Goal: Check status: Check status

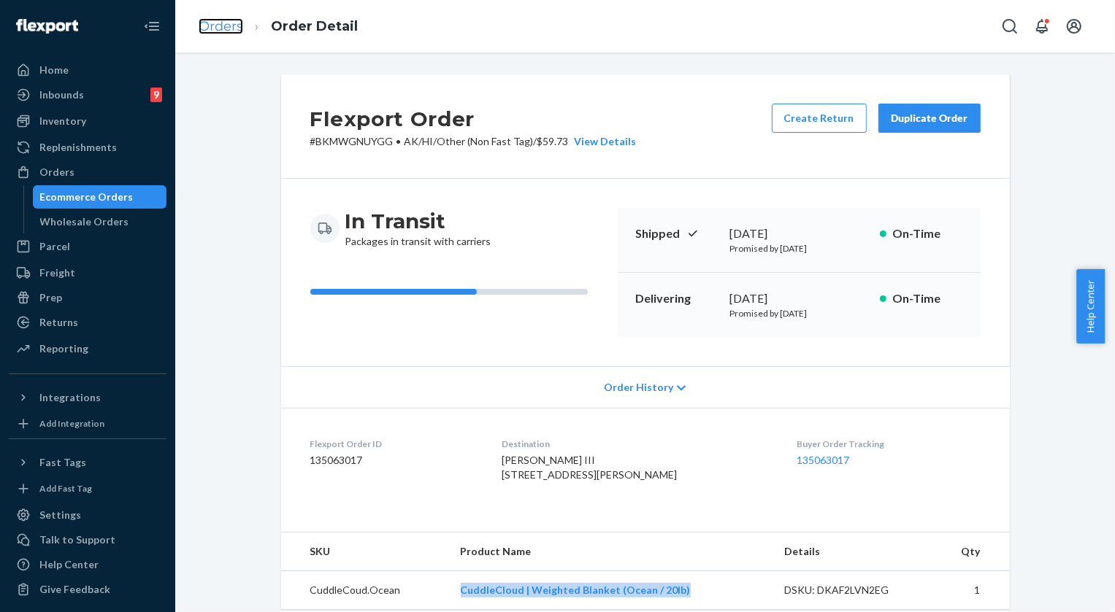
scroll to position [199, 0]
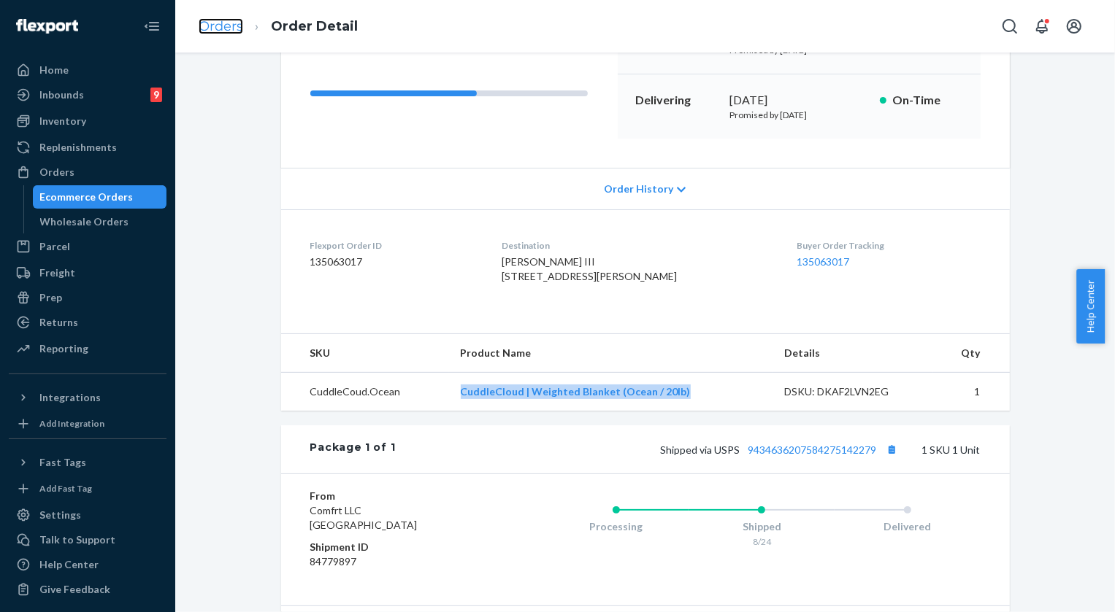
click at [220, 30] on link "Orders" at bounding box center [221, 26] width 45 height 16
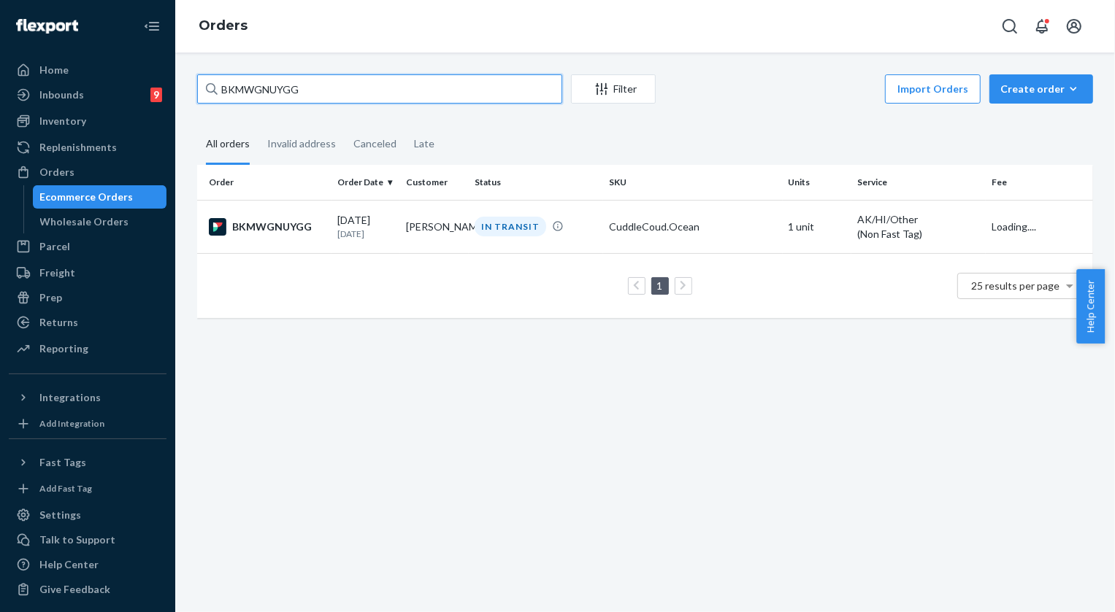
click at [345, 94] on input "BKMWGNUYGG" at bounding box center [379, 88] width 365 height 29
paste input "254656905"
type input "254656905"
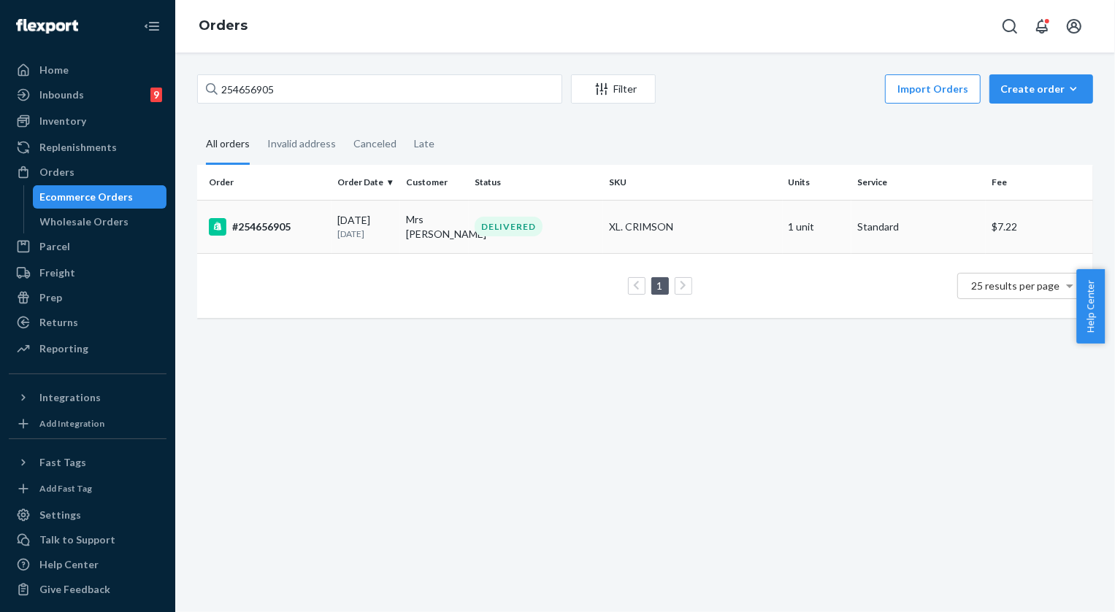
click at [273, 234] on div "#254656905" at bounding box center [267, 227] width 117 height 18
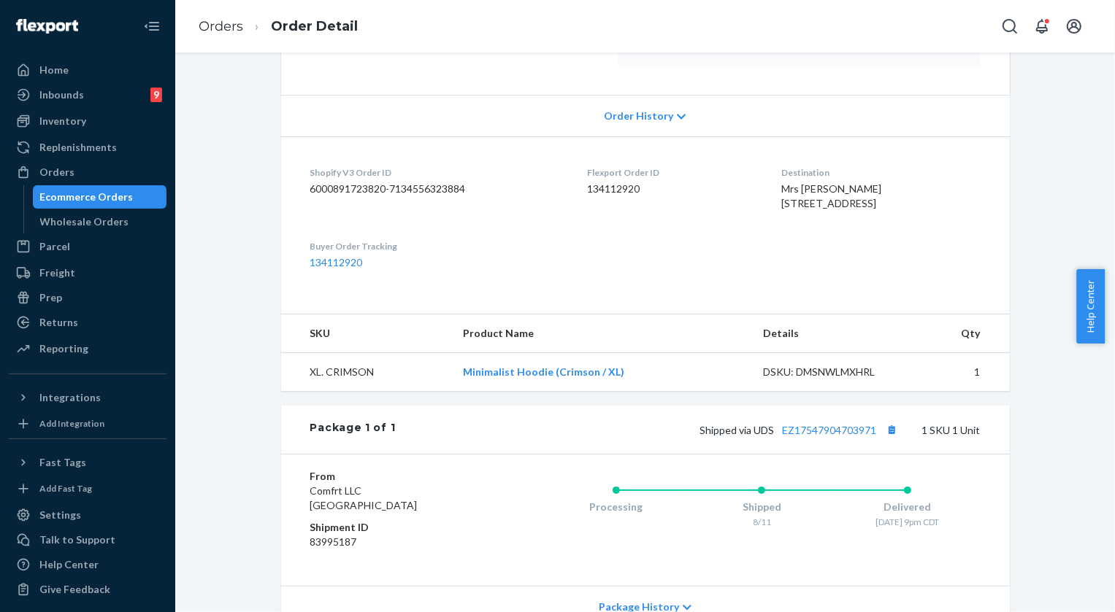
scroll to position [398, 0]
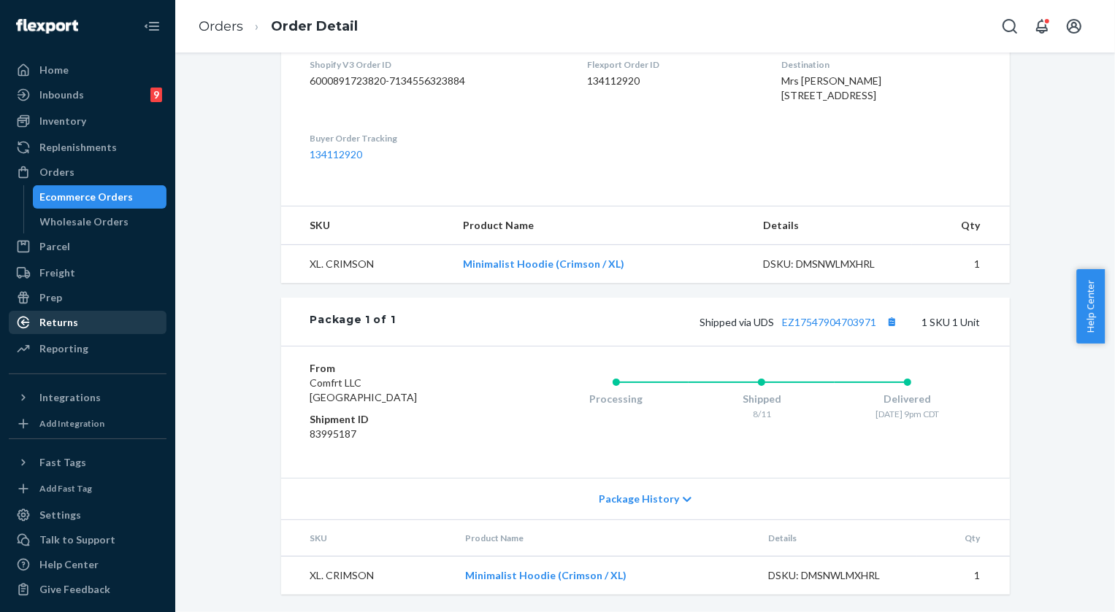
click at [77, 323] on div "Returns" at bounding box center [87, 322] width 155 height 20
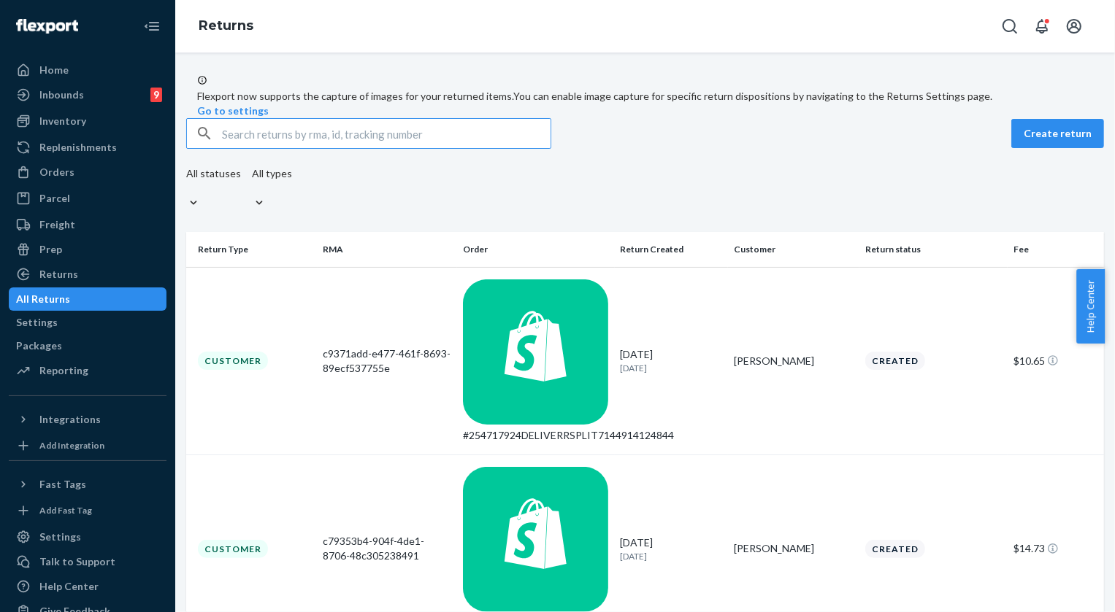
click at [419, 148] on input "text" at bounding box center [386, 133] width 328 height 29
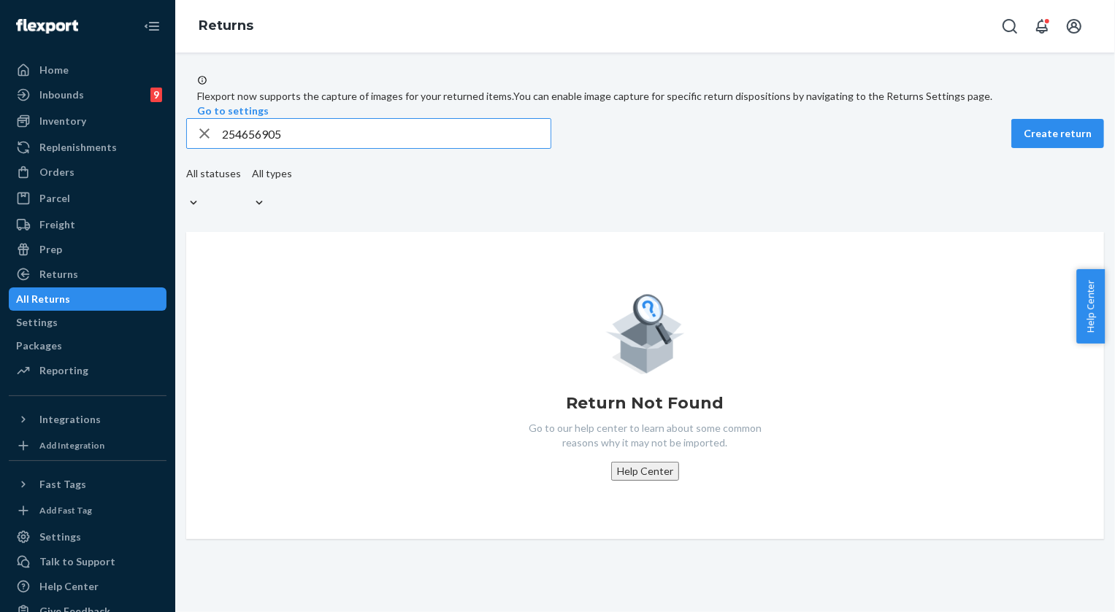
click at [294, 148] on input "254656905" at bounding box center [386, 133] width 328 height 29
click at [295, 148] on input "254656905" at bounding box center [386, 133] width 328 height 29
paste input "469914"
type input "254469914"
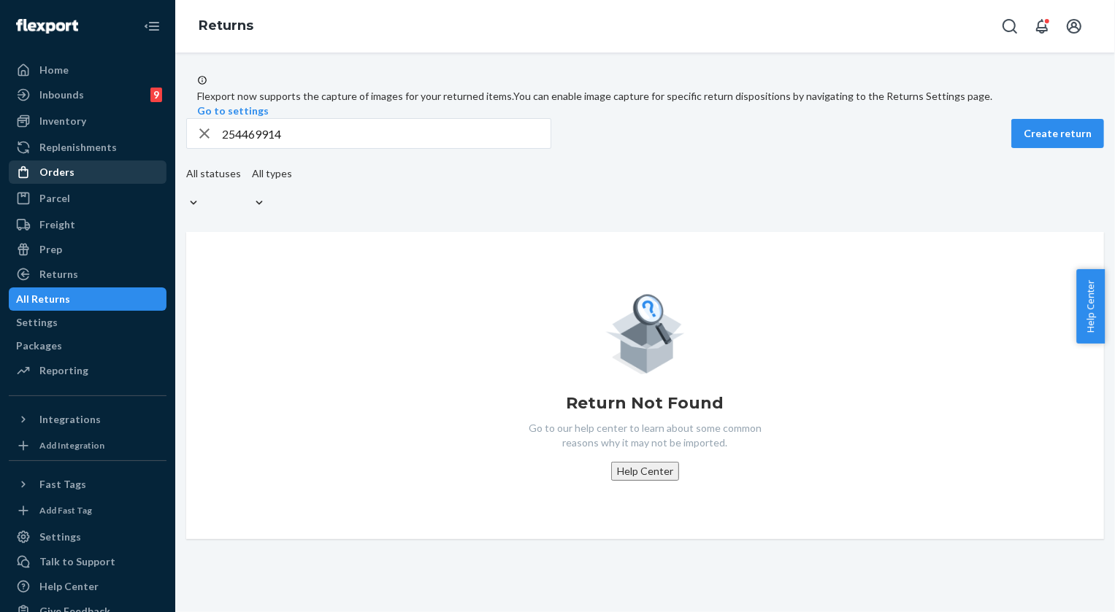
click at [63, 167] on div "Orders" at bounding box center [56, 172] width 35 height 15
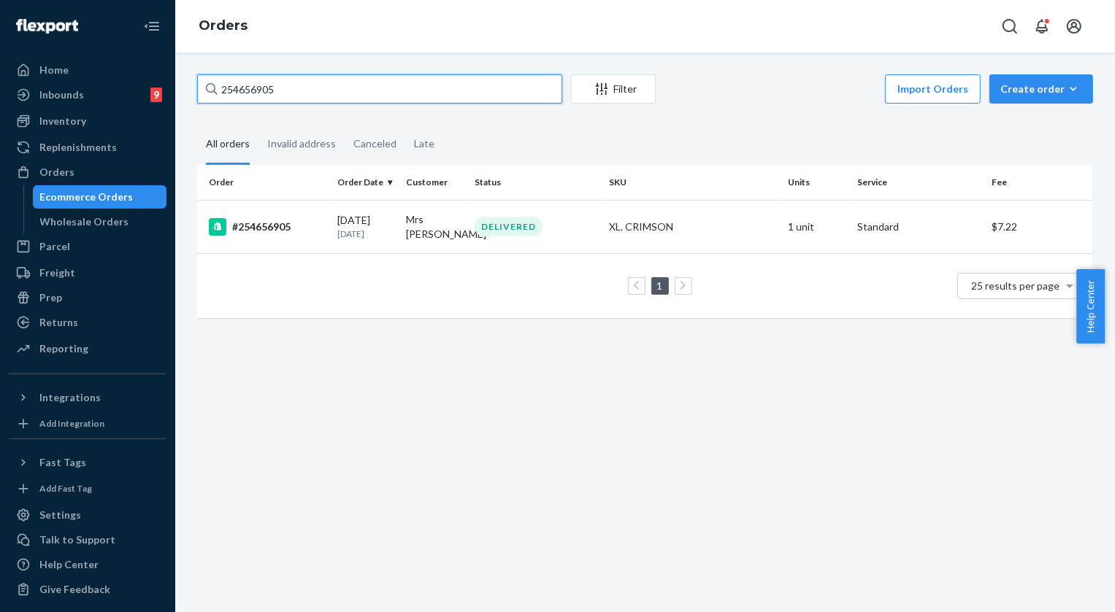
click at [352, 92] on input "254656905" at bounding box center [379, 88] width 365 height 29
paste input "469914"
type input "254469914"
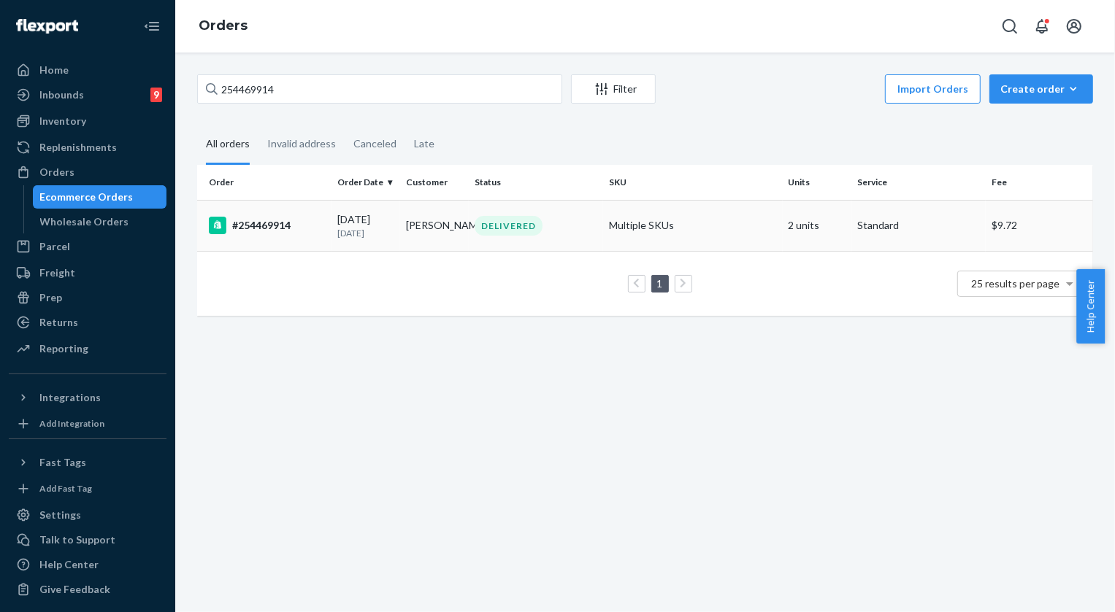
click at [507, 227] on div "DELIVERED" at bounding box center [508, 226] width 68 height 20
